Goal: Find specific page/section: Locate a particular part of the current website

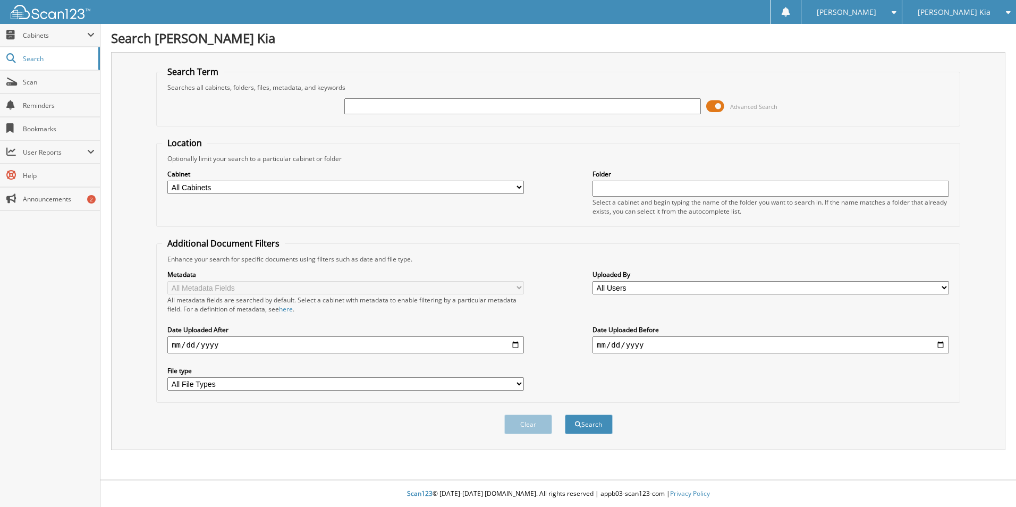
click at [397, 114] on input "text" at bounding box center [522, 106] width 357 height 16
type input "sg274389"
click at [565, 415] on button "Search" at bounding box center [589, 425] width 48 height 20
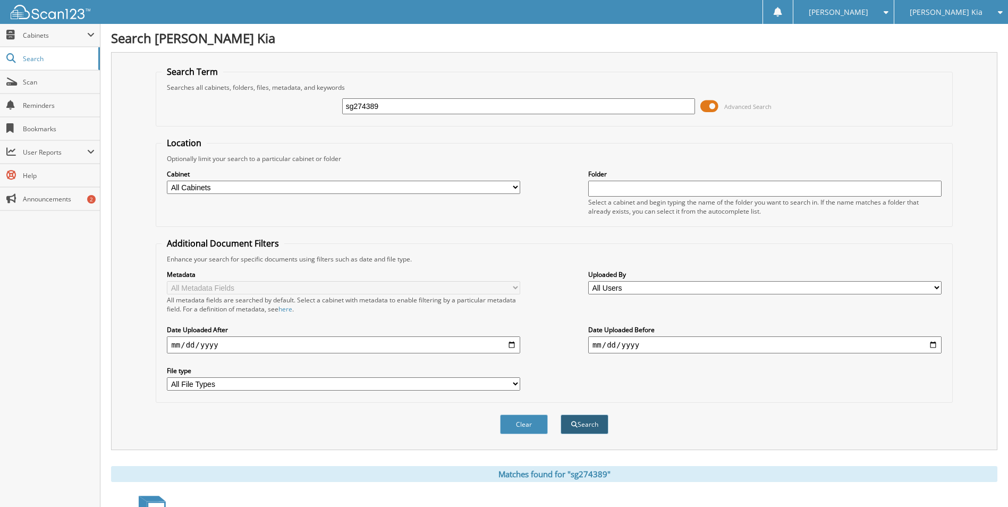
click at [596, 431] on button "Search" at bounding box center [585, 425] width 48 height 20
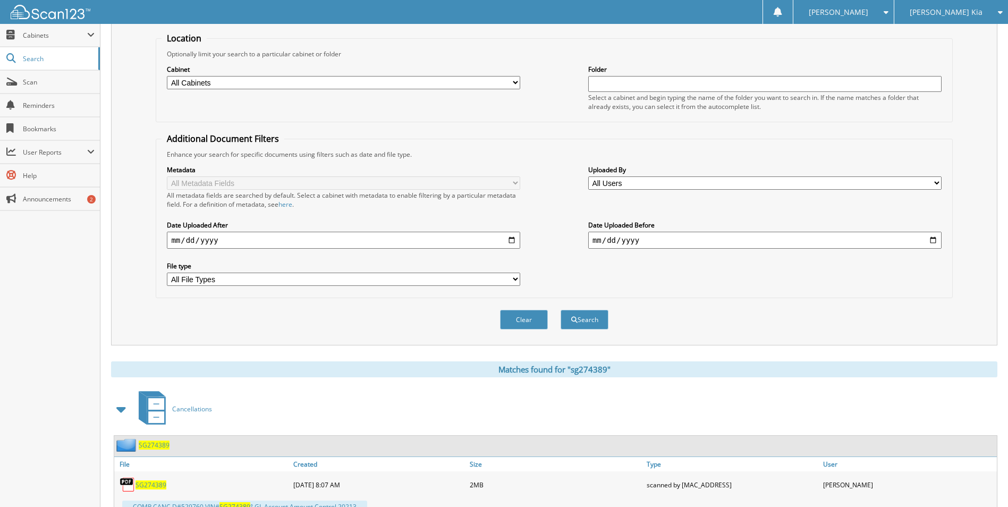
scroll to position [372, 0]
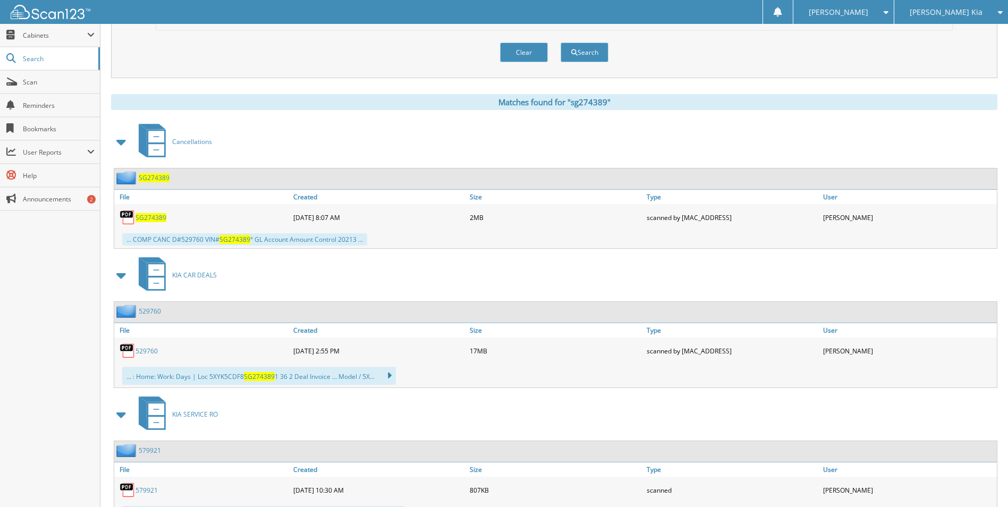
click at [153, 221] on span "SG274389" at bounding box center [151, 217] width 31 height 9
